Goal: Task Accomplishment & Management: Use online tool/utility

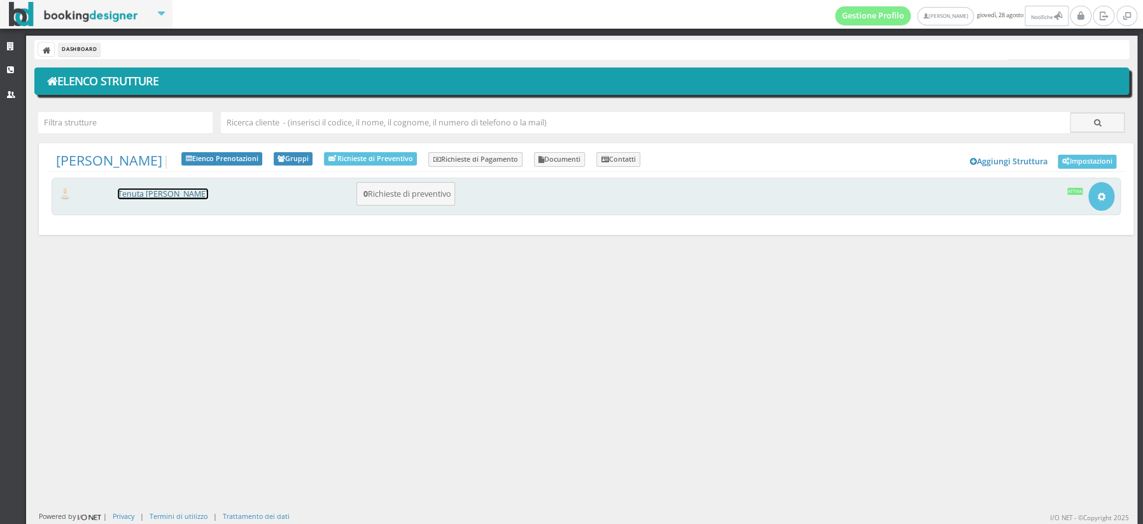
click at [164, 194] on link "[PERSON_NAME] [PERSON_NAME]" at bounding box center [163, 193] width 90 height 11
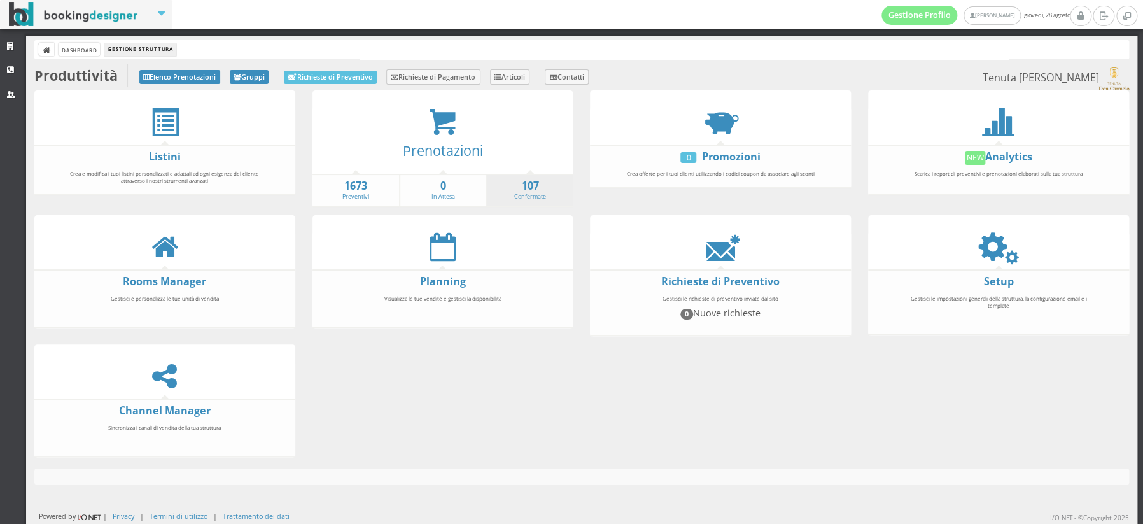
click at [512, 196] on li "107 Confermate" at bounding box center [529, 190] width 87 height 33
click at [532, 190] on strong "107" at bounding box center [531, 186] width 86 height 15
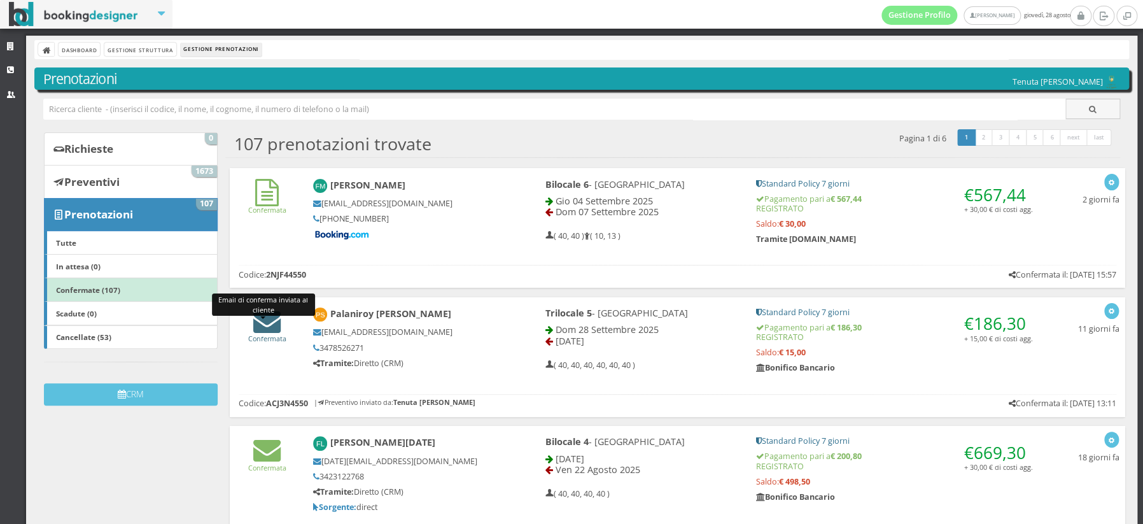
click at [270, 326] on icon at bounding box center [266, 320] width 27 height 27
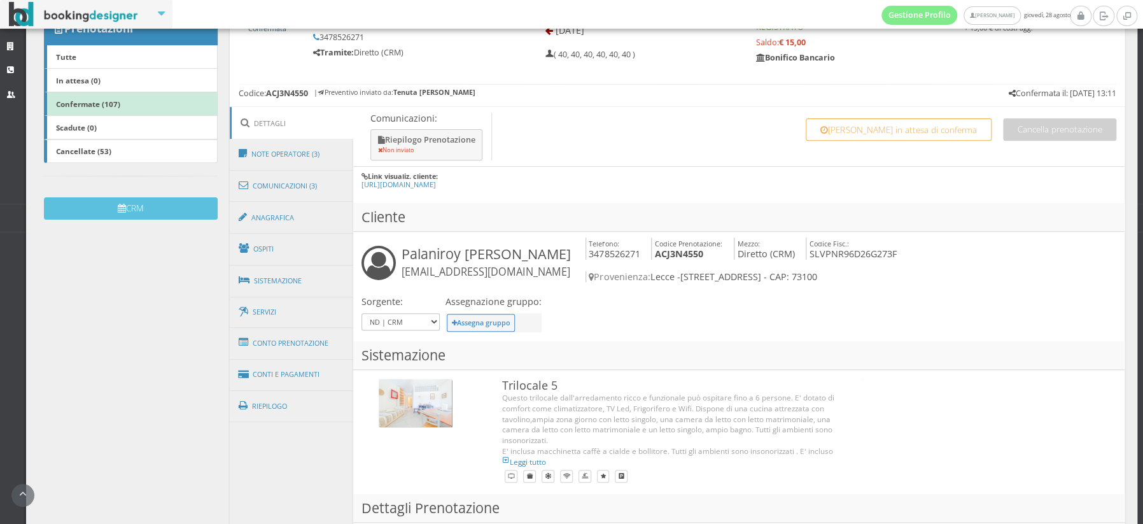
scroll to position [205, 0]
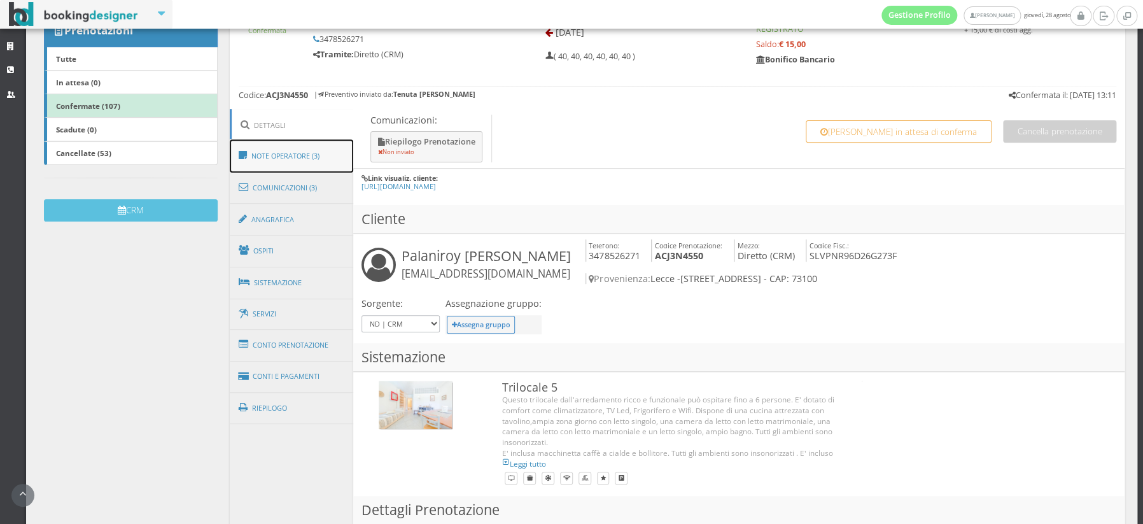
click at [271, 154] on link "Note Operatore (3)" at bounding box center [292, 155] width 124 height 33
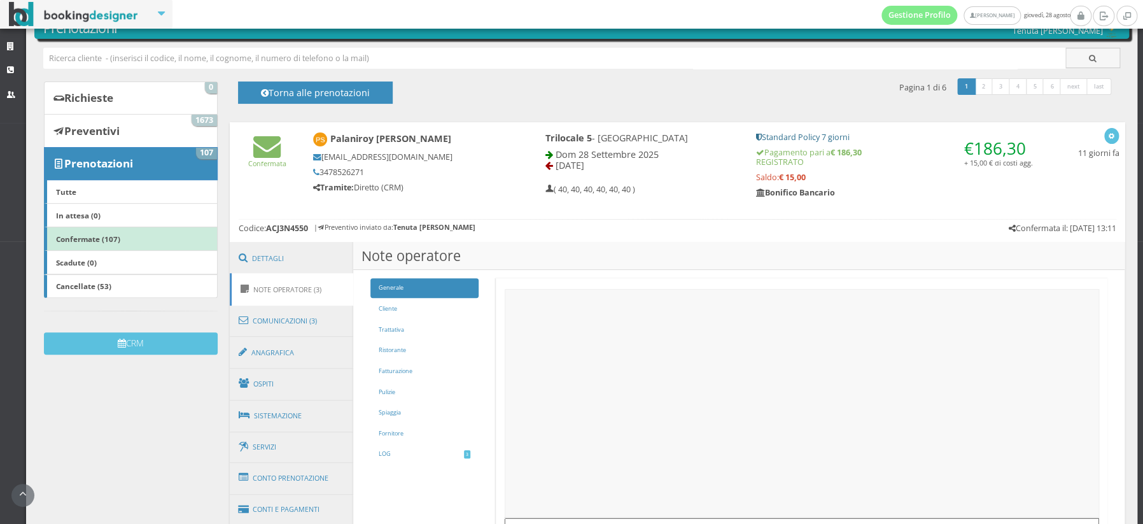
scroll to position [49, 0]
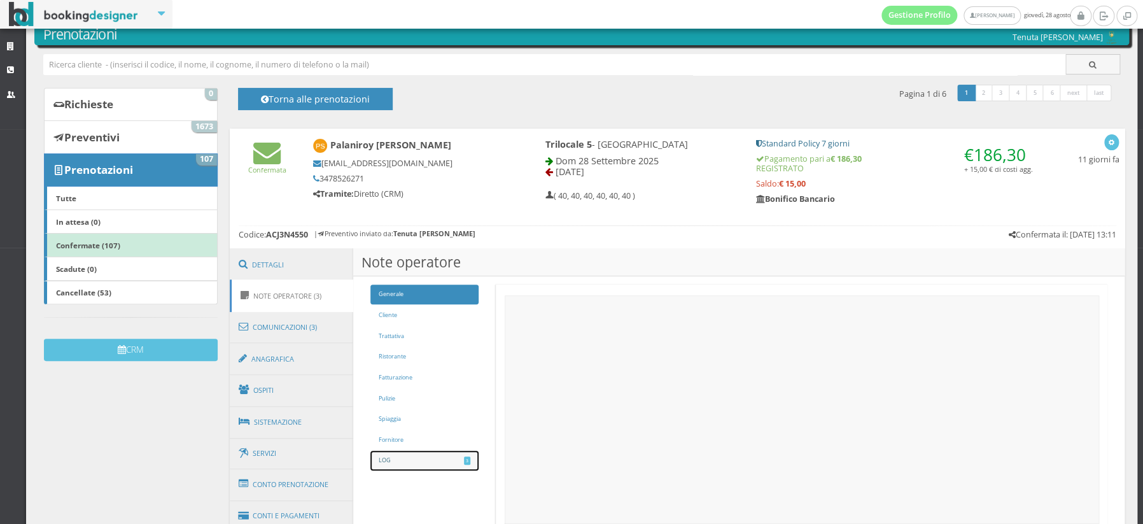
click at [393, 458] on link "LOG 3" at bounding box center [425, 461] width 109 height 20
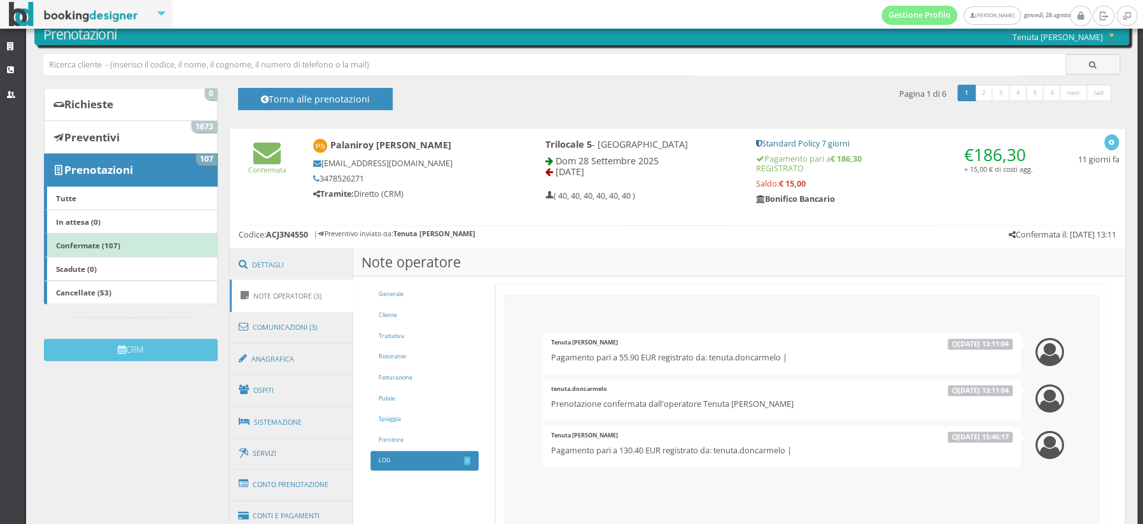
click at [282, 298] on link "Note Operatore (3)" at bounding box center [292, 295] width 124 height 32
click at [267, 326] on link "Comunicazioni (3)" at bounding box center [292, 327] width 124 height 33
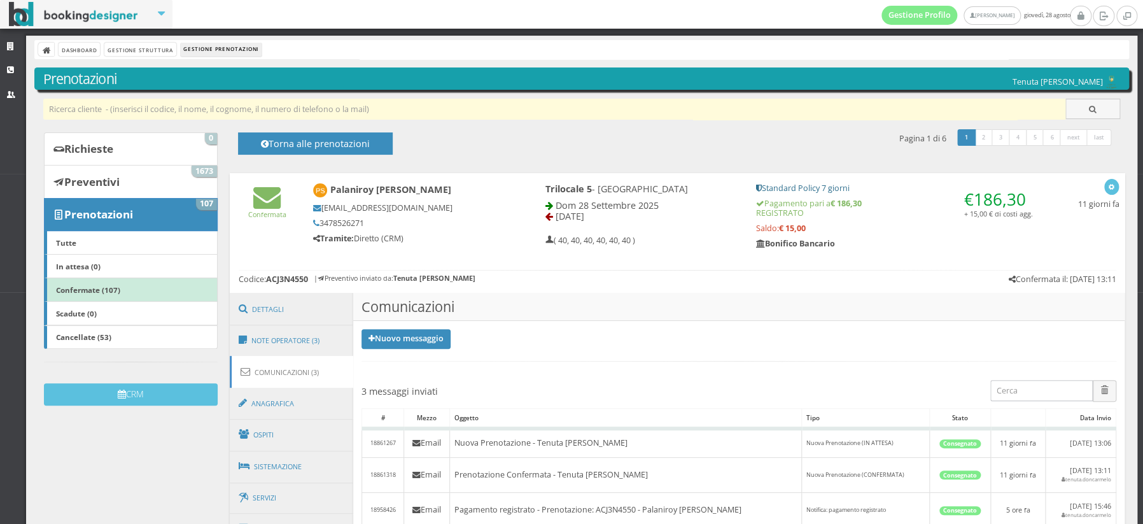
scroll to position [1, 0]
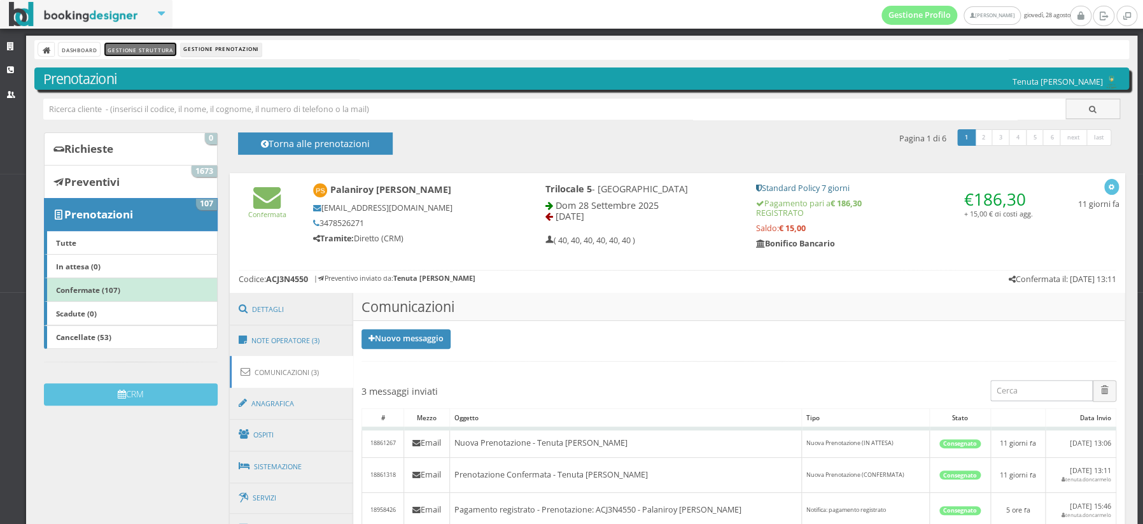
click at [145, 48] on link "Gestione Struttura" at bounding box center [139, 49] width 71 height 13
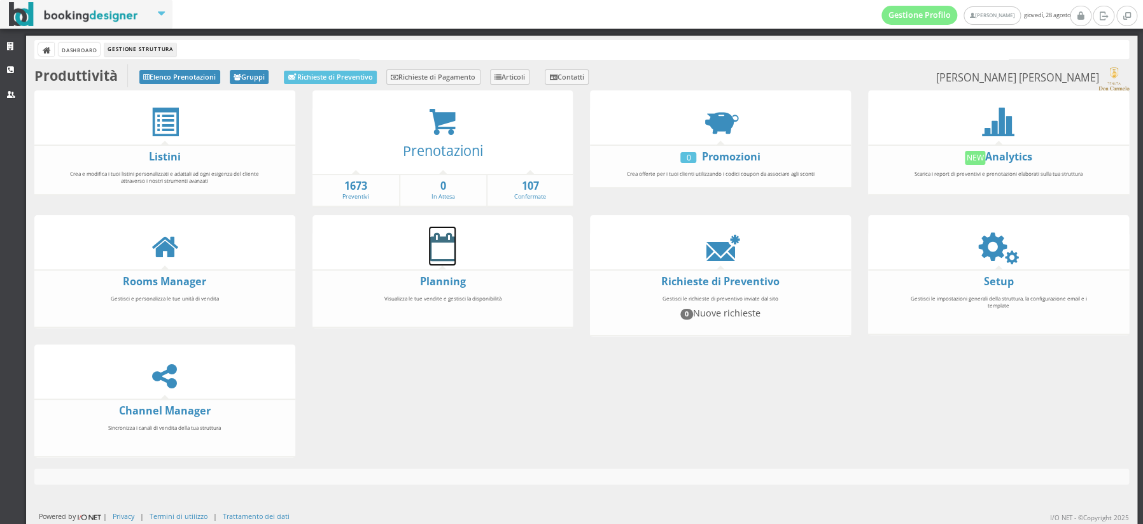
click at [444, 249] on icon at bounding box center [442, 246] width 27 height 29
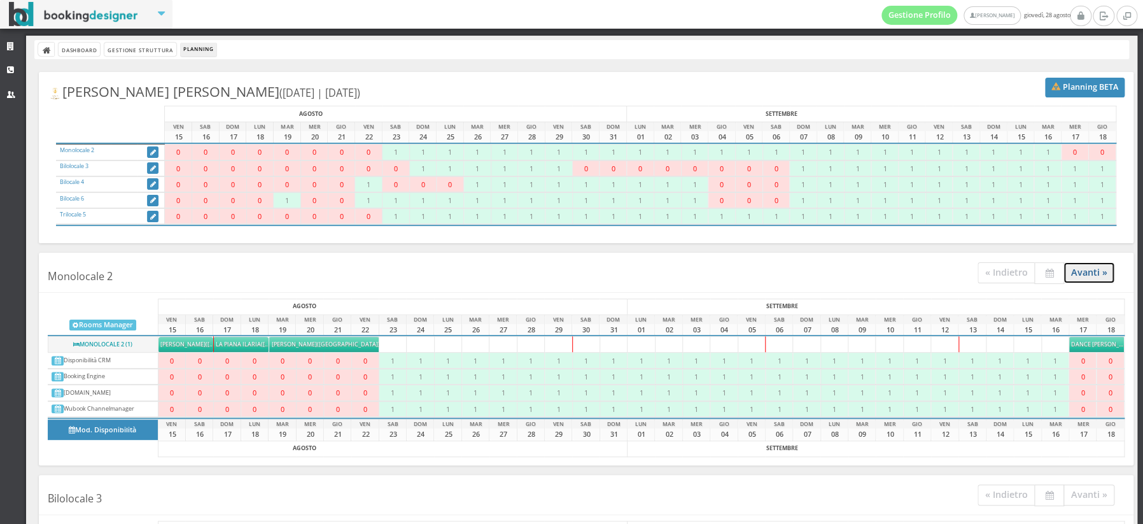
click at [1083, 272] on link "Avanti »" at bounding box center [1090, 272] width 52 height 21
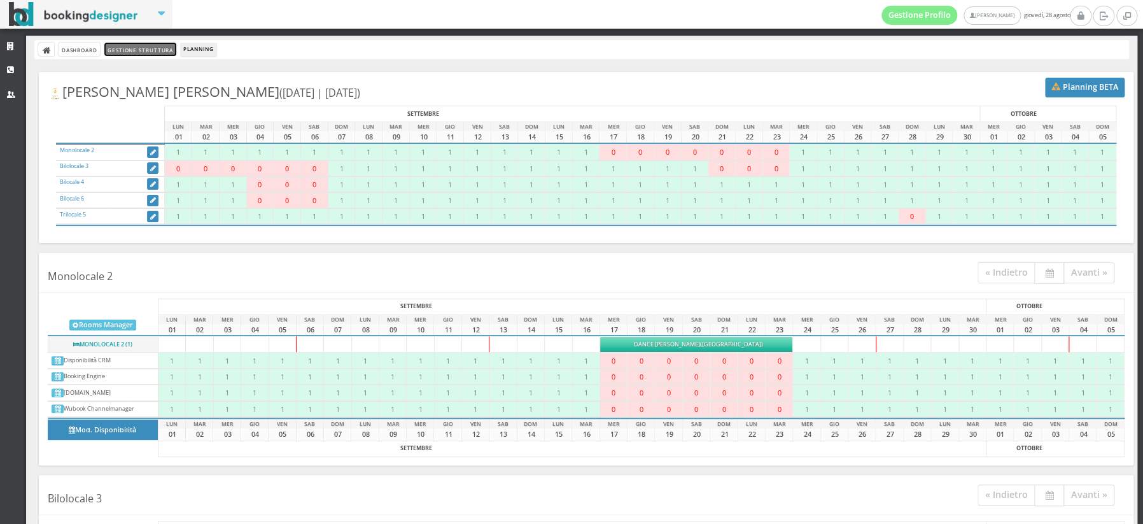
click at [141, 51] on link "Gestione Struttura" at bounding box center [139, 49] width 71 height 13
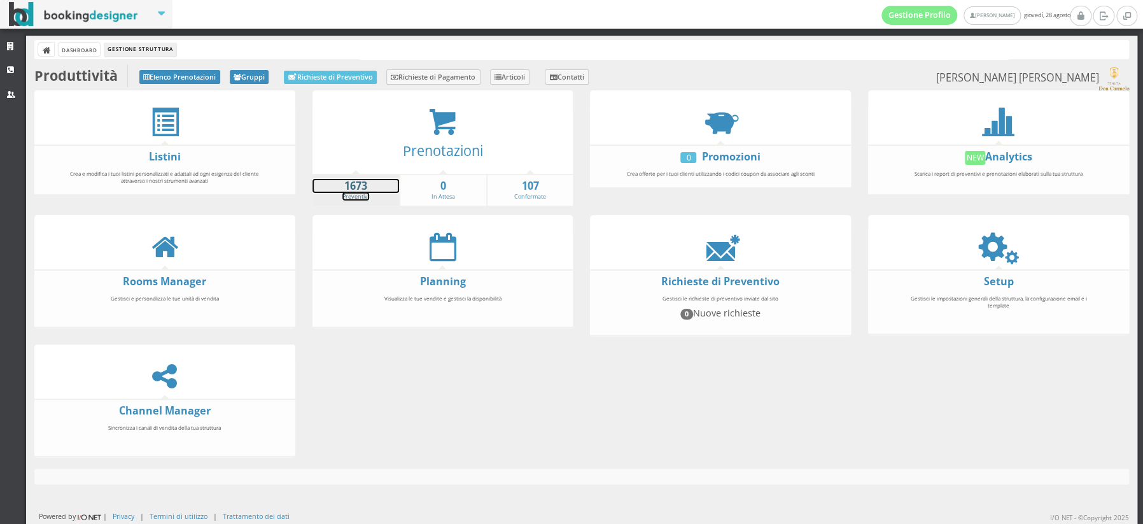
click at [353, 192] on link "1673 Preventivi" at bounding box center [356, 190] width 87 height 22
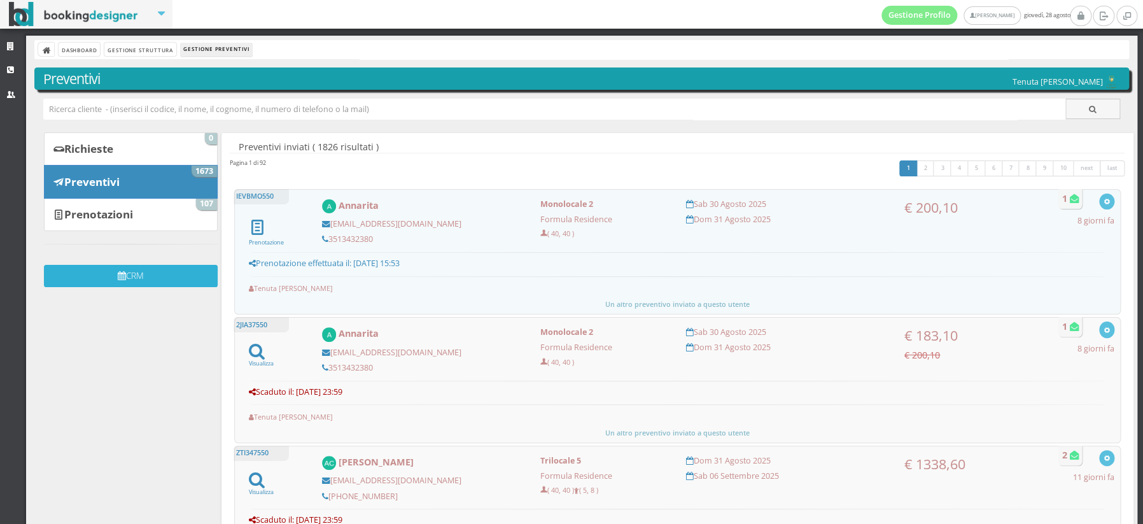
click at [118, 276] on icon "submit" at bounding box center [122, 276] width 8 height 9
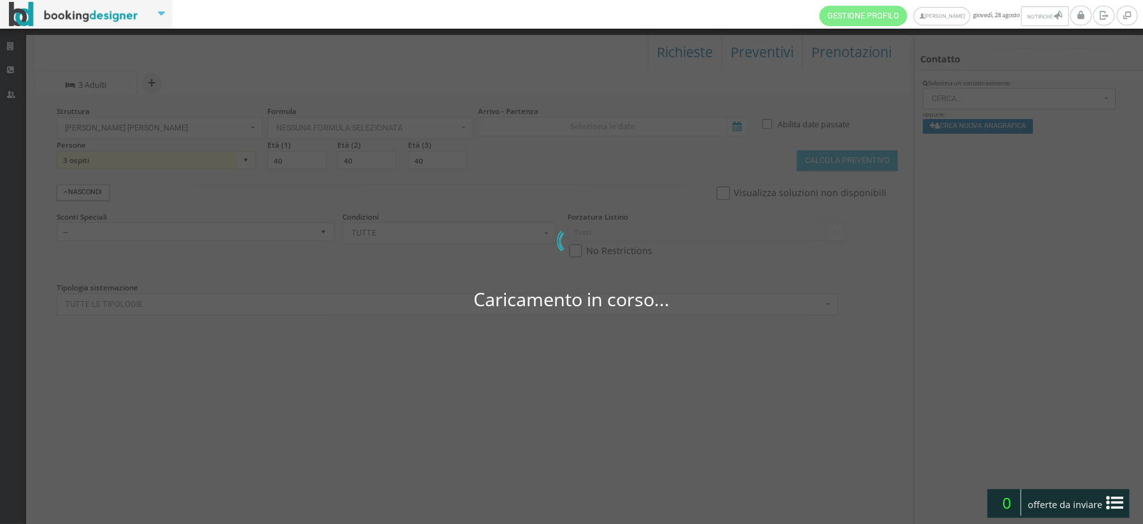
select select
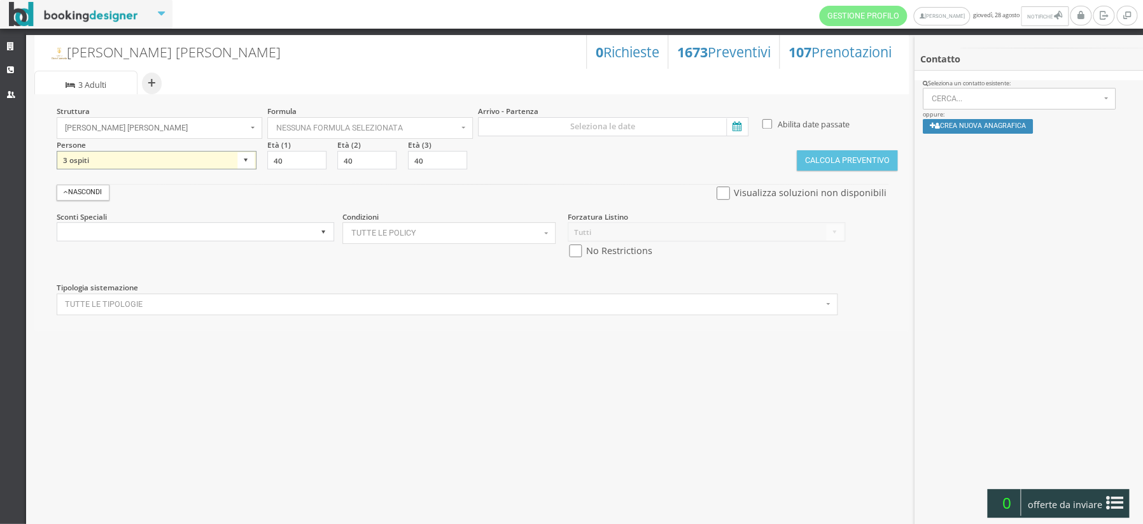
click at [249, 161] on select "1 ospite 2 ospiti 3 ospiti 4 ospiti 5 ospiti 6 ospiti 7 ospiti 8 ospiti 9 ospit…" at bounding box center [157, 160] width 200 height 19
select select "2"
click at [57, 151] on select "1 ospite 2 ospiti 3 ospiti 4 ospiti 5 ospiti 6 ospiti 7 ospiti 8 ospiti 9 ospit…" at bounding box center [157, 160] width 200 height 19
click at [742, 123] on icon at bounding box center [735, 126] width 19 height 17
click at [742, 123] on input at bounding box center [613, 126] width 270 height 19
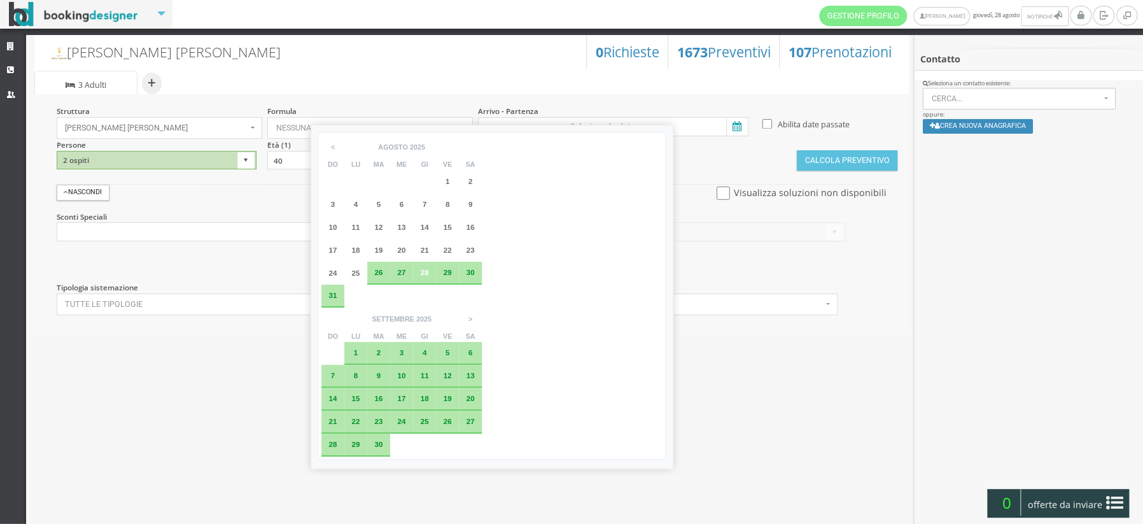
click at [360, 440] on span "29" at bounding box center [355, 444] width 8 height 8
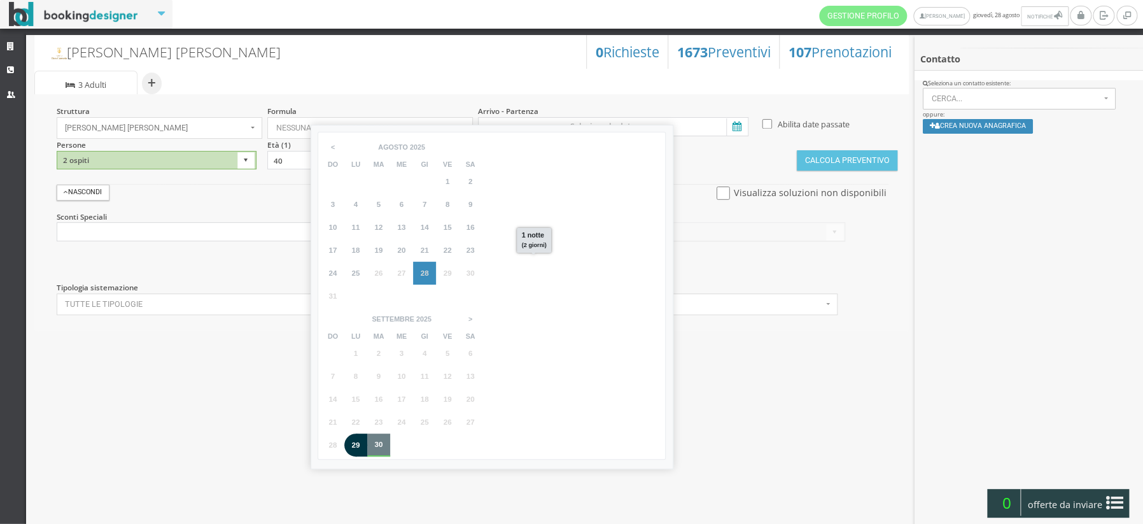
click at [390, 434] on div "30" at bounding box center [378, 445] width 23 height 23
type input "29 set 2025 - 30 set 2025"
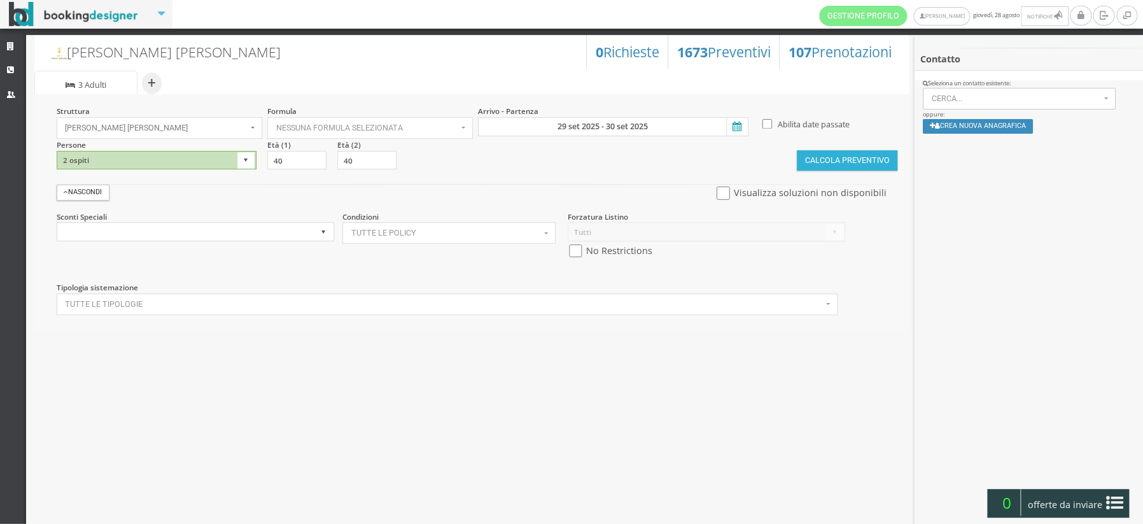
click at [852, 160] on button "Calcola Preventivo" at bounding box center [847, 160] width 101 height 20
